Goal: Register for event/course

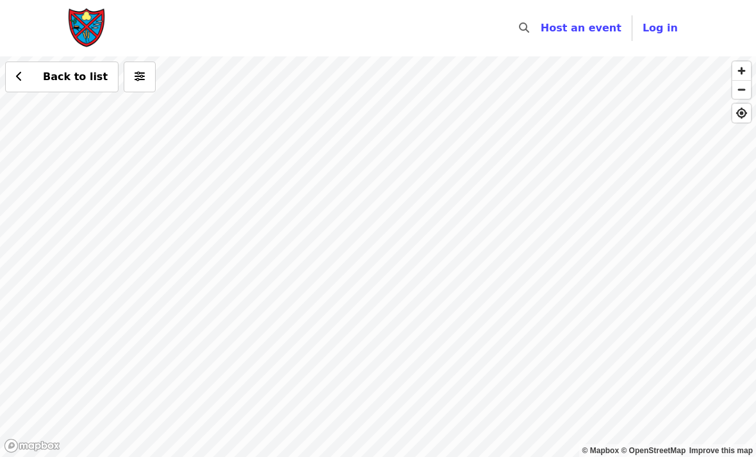
click at [326, 147] on div "Back to list" at bounding box center [378, 256] width 756 height 401
click at [204, 174] on div "Back to list" at bounding box center [378, 256] width 756 height 401
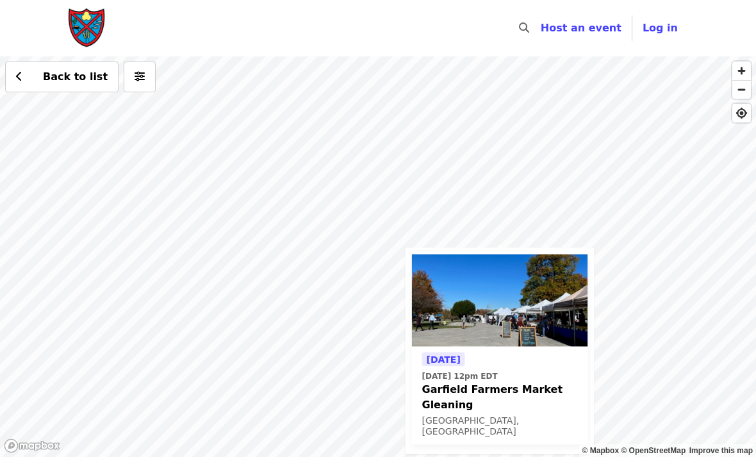
click at [501, 219] on div "Tomorrow Sat, Sep 20 @ 12pm EDT Garfield Farmers Market Gleaning Indianapolis, …" at bounding box center [378, 256] width 756 height 401
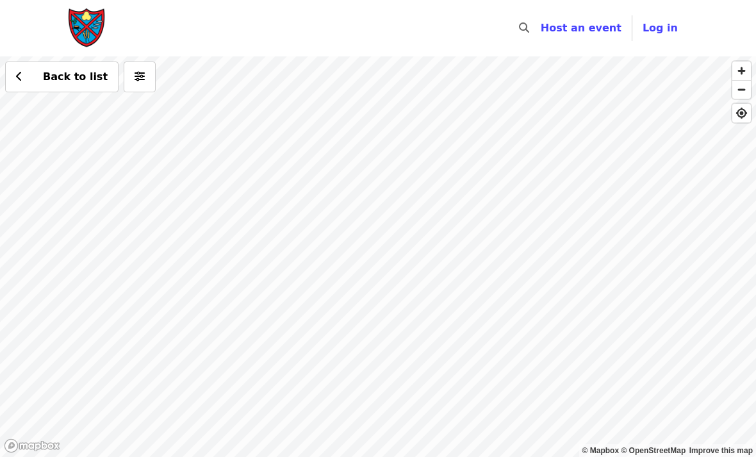
click at [91, 203] on div "Back to list" at bounding box center [378, 256] width 756 height 401
click at [87, 194] on div "See 2 actions at this location Back to list" at bounding box center [378, 256] width 756 height 401
click at [81, 225] on span "See 2 actions at this location" at bounding box center [94, 225] width 168 height 12
click at [92, 222] on span "See 2 actions at this location" at bounding box center [94, 225] width 168 height 12
click at [579, 212] on div "See 2 actions at this location Back to list" at bounding box center [378, 256] width 756 height 401
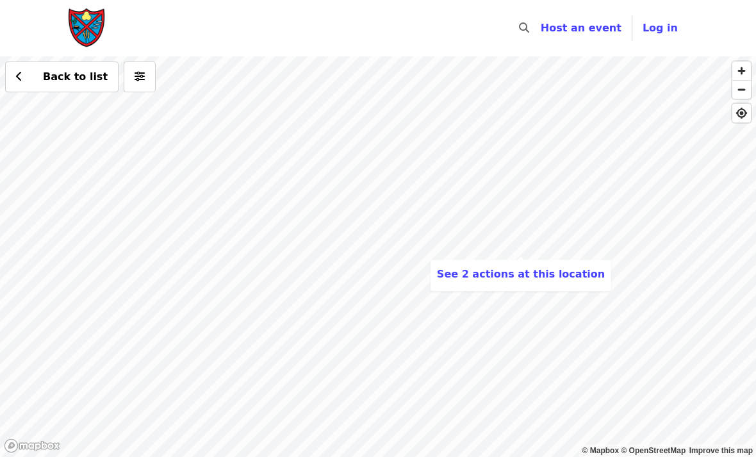
click at [579, 213] on div "See 2 actions at this location Back to list" at bounding box center [378, 256] width 756 height 401
click at [344, 106] on div "Back to list" at bounding box center [378, 256] width 756 height 401
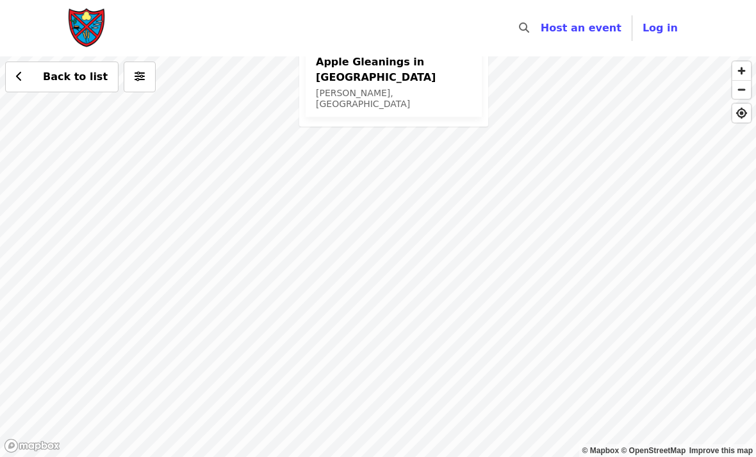
click at [476, 290] on div "Mon, Sep 22 @ 8:45am EDT Apple Gleanings in Hamilton County Sheridan, IN Back t…" at bounding box center [378, 256] width 756 height 401
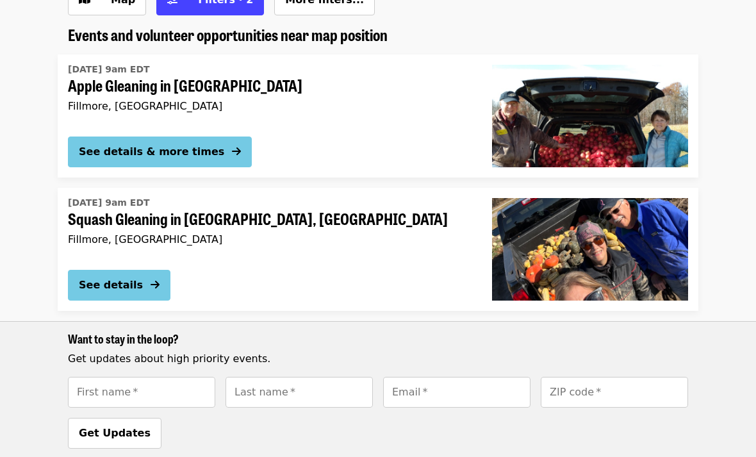
scroll to position [156, 0]
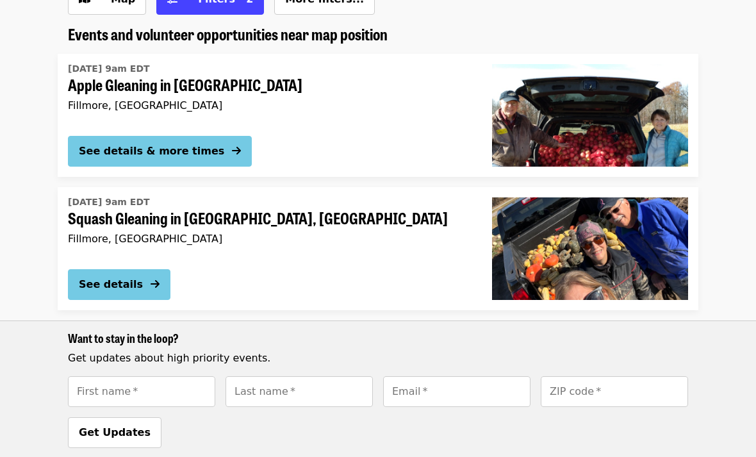
click at [123, 148] on div "See details & more times" at bounding box center [151, 151] width 145 height 15
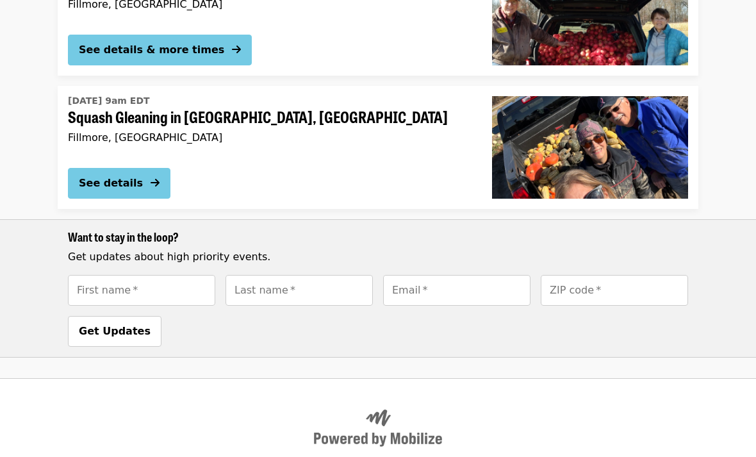
click at [105, 179] on div "See details" at bounding box center [111, 183] width 64 height 15
